Goal: Find specific page/section: Find specific page/section

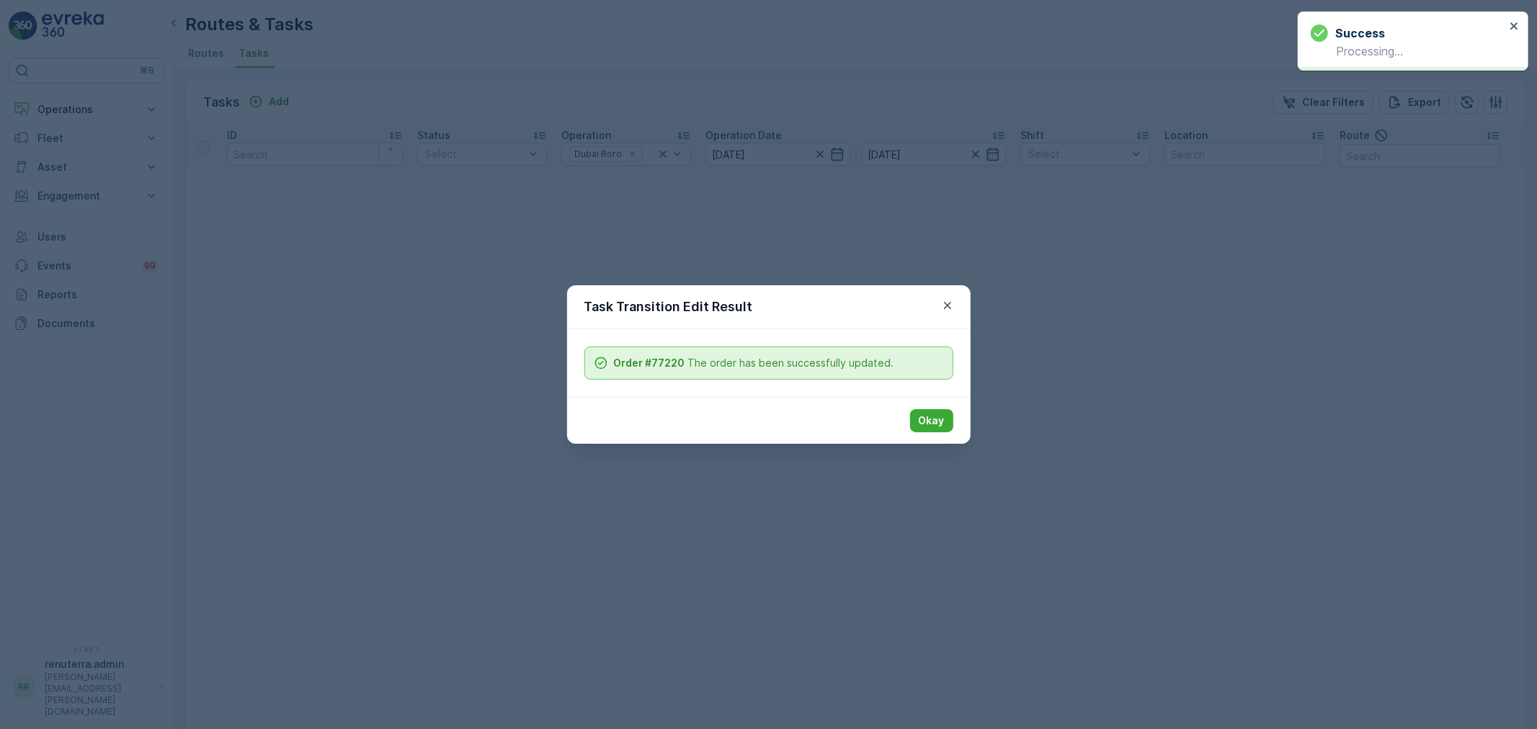
drag, startPoint x: 940, startPoint y: 406, endPoint x: 928, endPoint y: 408, distance: 11.6
click at [940, 406] on div "Okay" at bounding box center [769, 420] width 404 height 47
click at [920, 409] on button "Okay" at bounding box center [931, 420] width 43 height 23
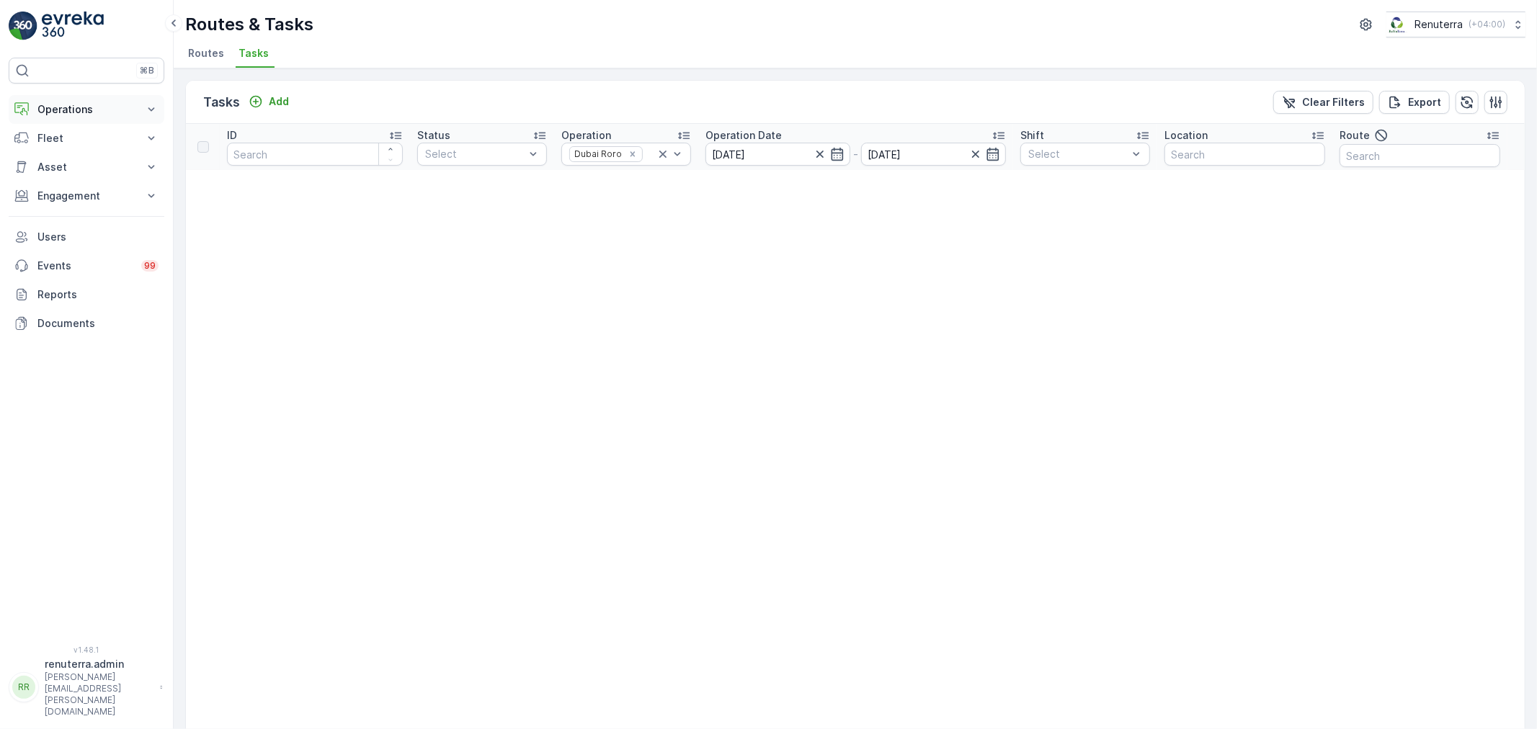
click at [79, 107] on p "Operations" at bounding box center [86, 109] width 98 height 14
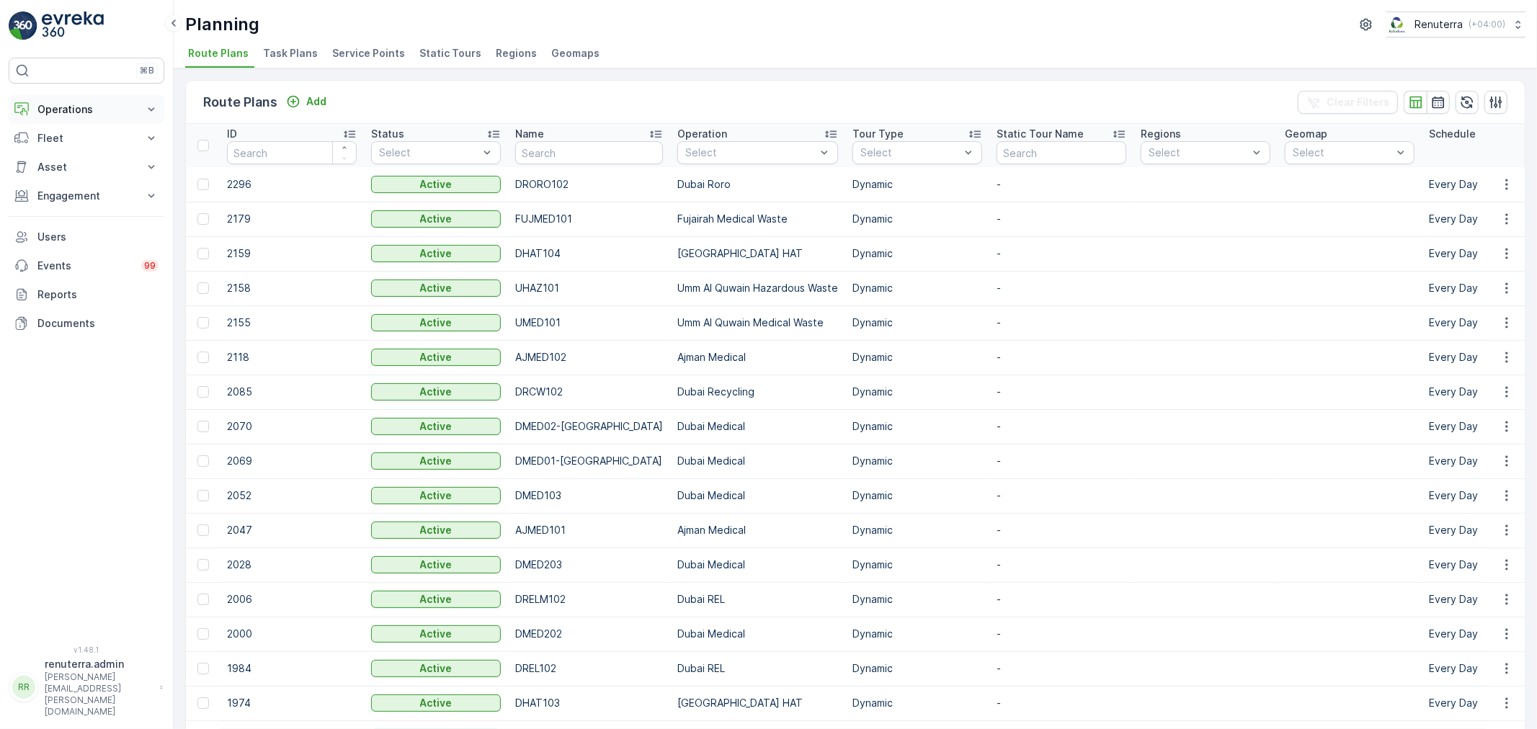
drag, startPoint x: 69, startPoint y: 105, endPoint x: 68, endPoint y: 114, distance: 9.4
click at [69, 105] on p "Operations" at bounding box center [86, 109] width 98 height 14
drag, startPoint x: 76, startPoint y: 154, endPoint x: 84, endPoint y: 152, distance: 8.9
click at [76, 153] on p "Planning" at bounding box center [57, 154] width 40 height 14
click at [355, 58] on span "Service Points" at bounding box center [368, 53] width 73 height 14
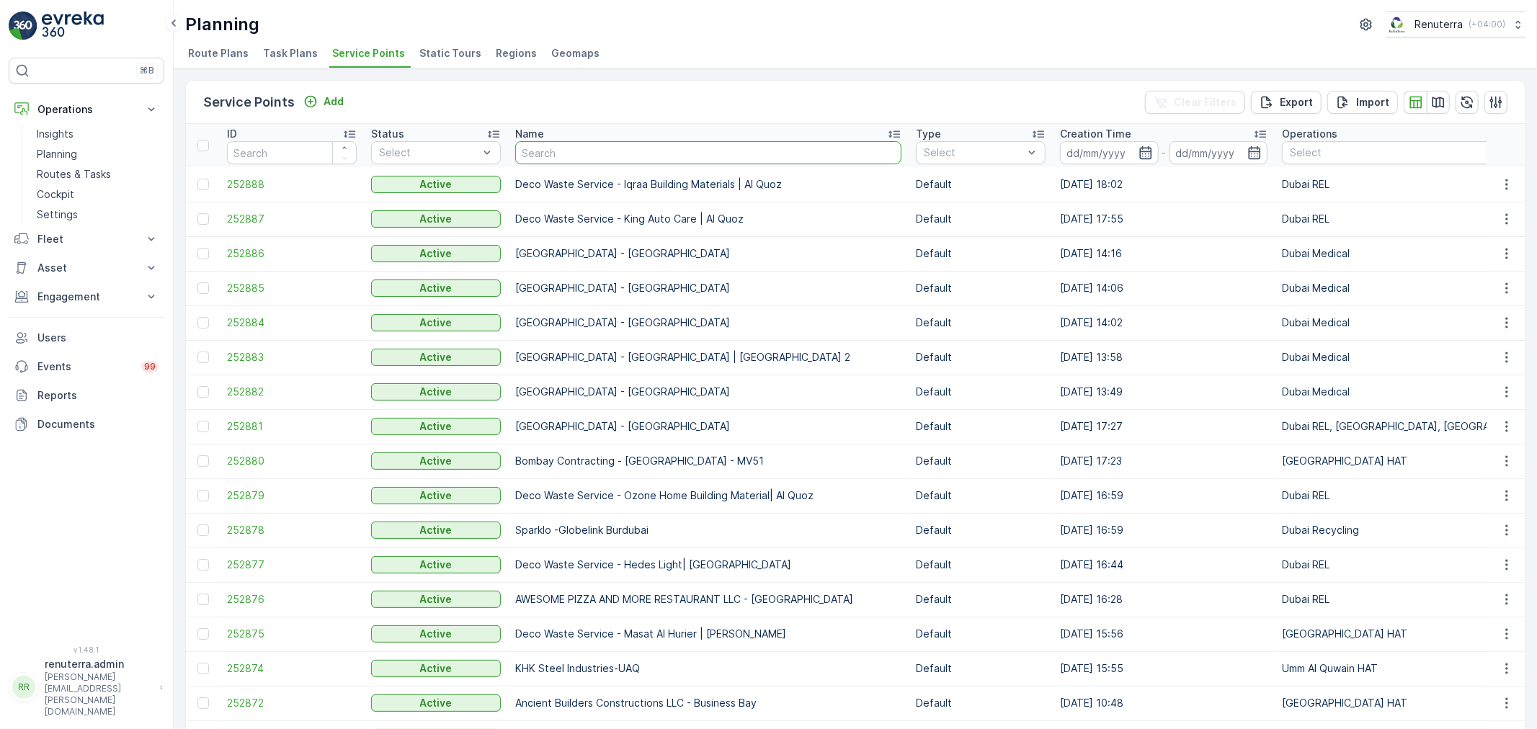
click at [552, 154] on input "text" at bounding box center [708, 152] width 386 height 23
type input "karama"
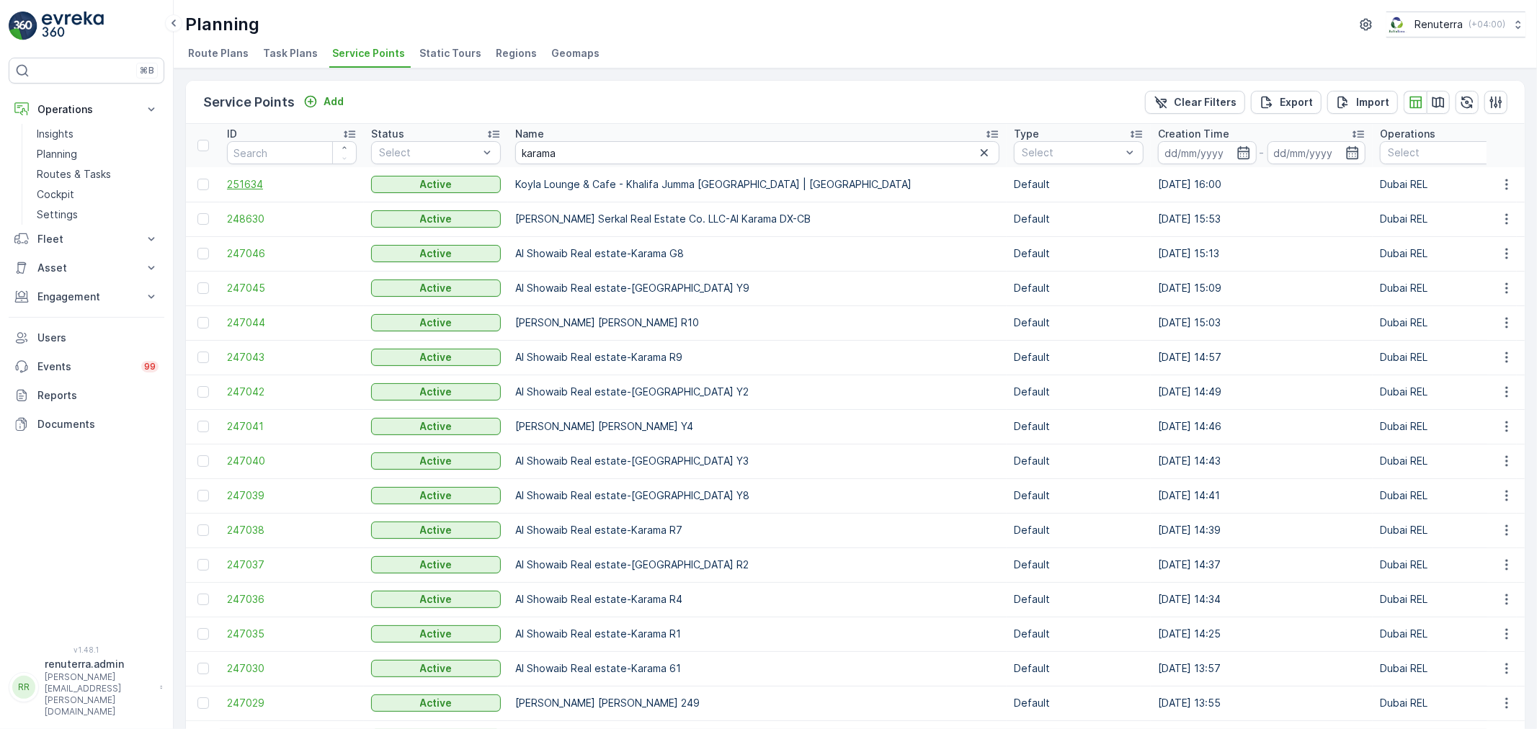
click at [255, 182] on span "251634" at bounding box center [292, 184] width 130 height 14
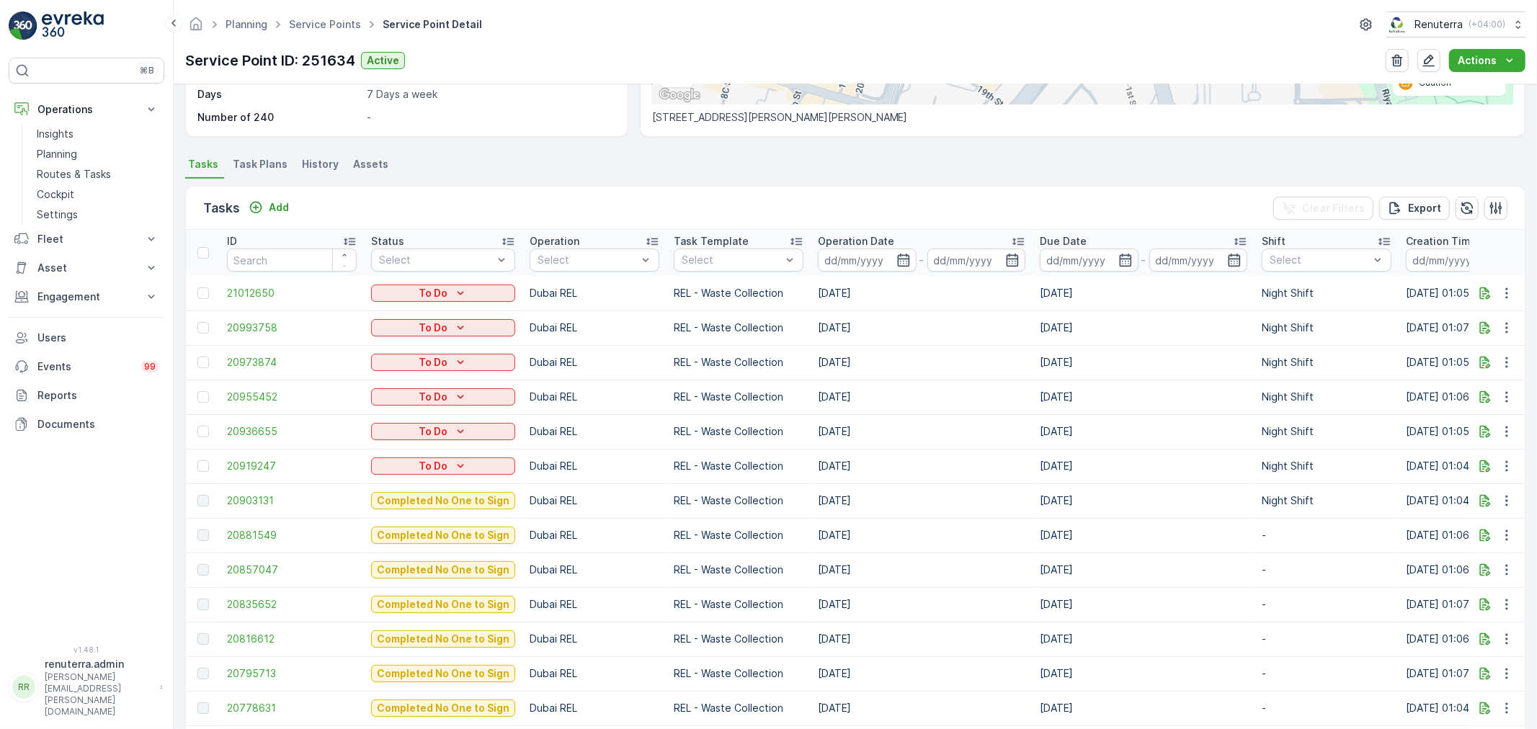
scroll to position [320, 0]
click at [268, 502] on span "20903131" at bounding box center [292, 500] width 130 height 14
